Goal: Navigation & Orientation: Find specific page/section

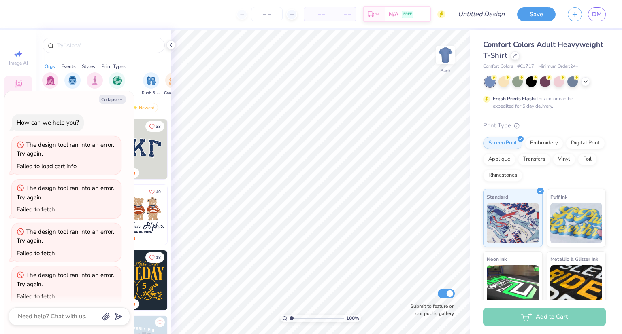
scroll to position [400, 0]
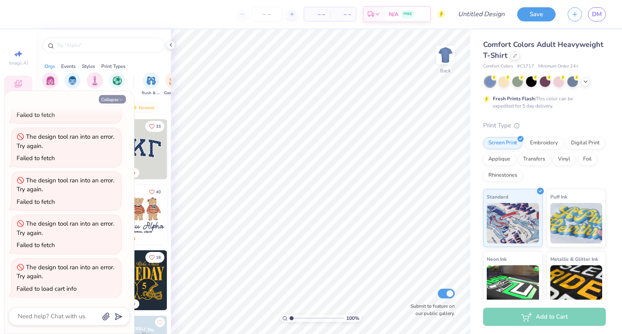
click at [121, 100] on icon "button" at bounding box center [121, 100] width 5 height 5
type textarea "x"
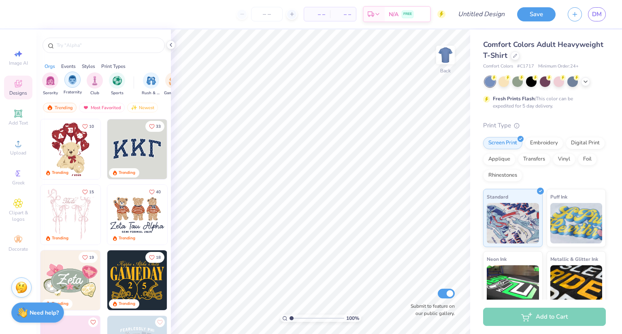
click at [76, 82] on img "filter for Fraternity" at bounding box center [72, 79] width 9 height 9
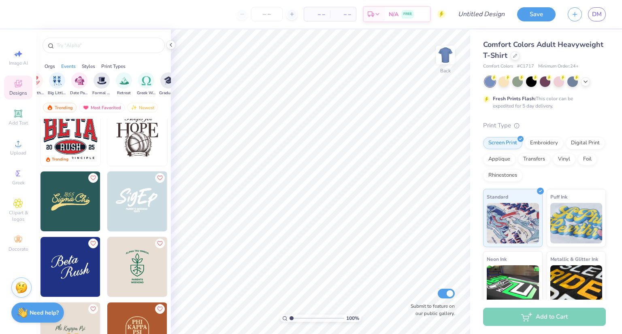
scroll to position [0, 206]
click at [121, 79] on img "filter for Retreat" at bounding box center [123, 79] width 9 height 9
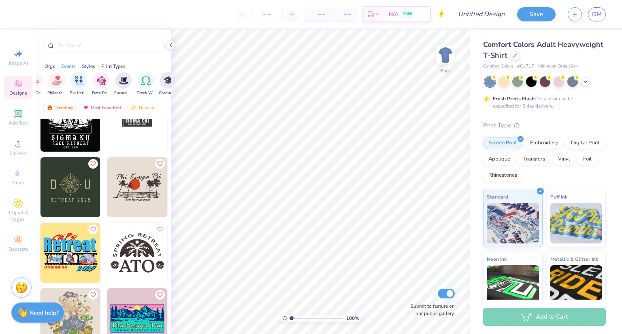
scroll to position [320, 0]
